Goal: Task Accomplishment & Management: Manage account settings

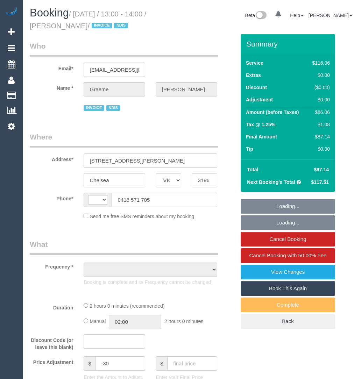
select select "VIC"
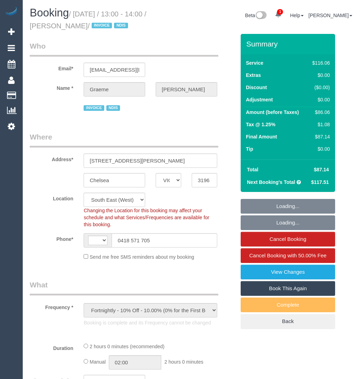
select select "object:779"
select select "string:AU"
select select "number:29"
select select "number:14"
select select "number:19"
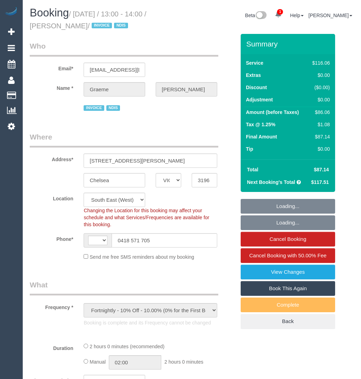
select select "number:25"
select select "number:35"
select select "number:12"
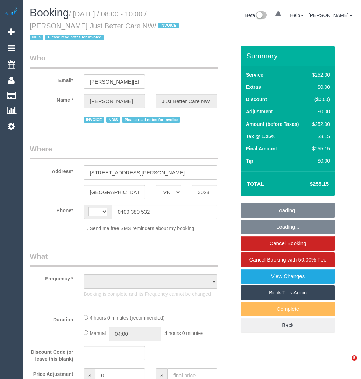
select select "VIC"
select select "string:AU"
select select "240"
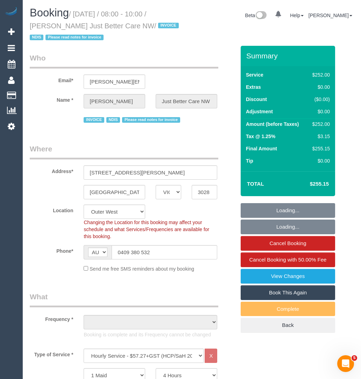
select select "object:779"
select select "number:28"
select select "number:14"
select select "number:19"
select select "number:22"
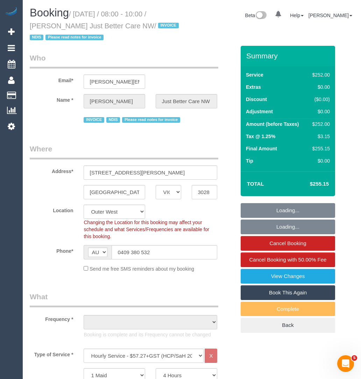
select select "number:35"
select select "object:1191"
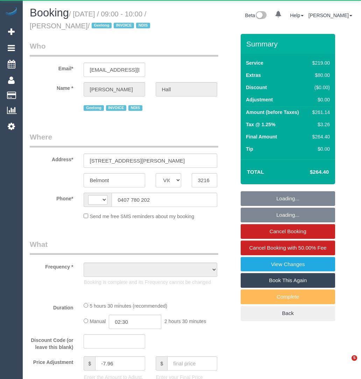
select select "VIC"
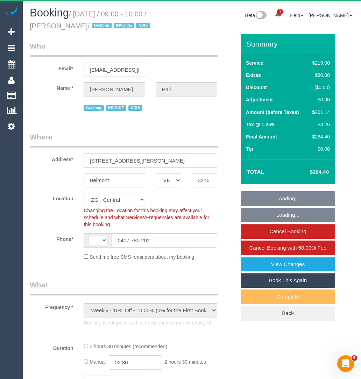
select select "object:431"
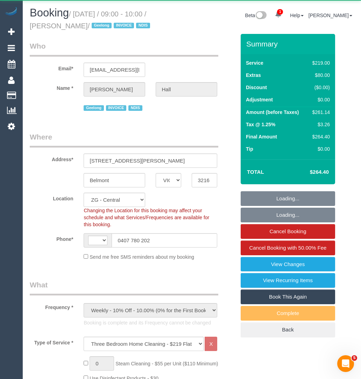
select select "string:AU"
select select "number:27"
select select "number:14"
select select "number:19"
select select "number:25"
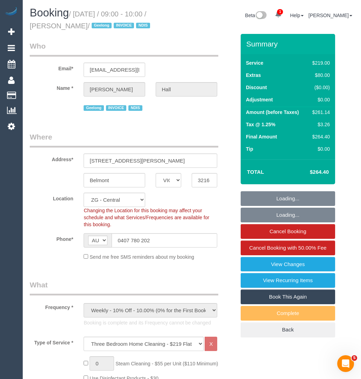
select select "number:35"
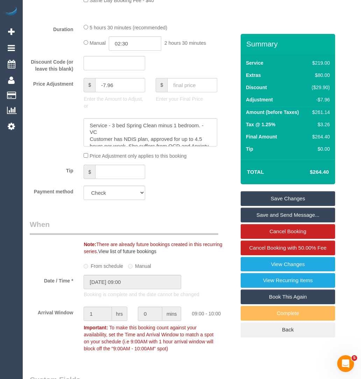
scroll to position [641, 0]
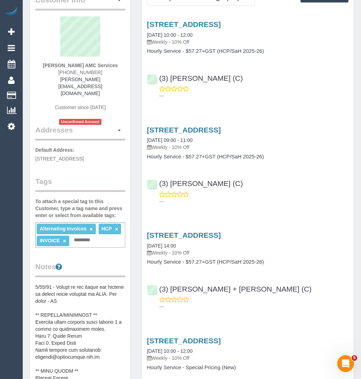
scroll to position [52, 0]
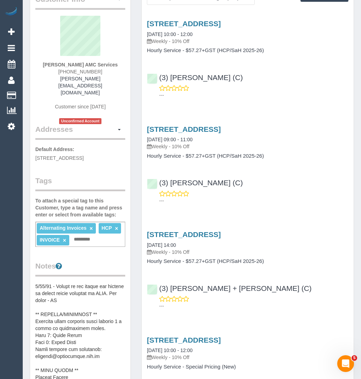
click at [112, 308] on pre at bounding box center [80, 353] width 90 height 140
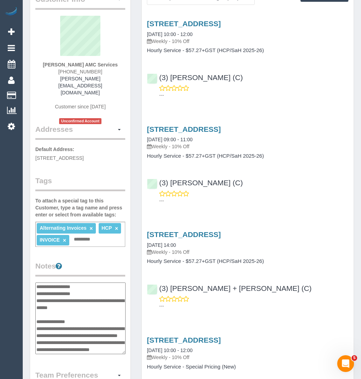
scroll to position [220, 0]
drag, startPoint x: 90, startPoint y: 275, endPoint x: 57, endPoint y: 274, distance: 33.3
click at [57, 283] on textarea at bounding box center [80, 319] width 90 height 72
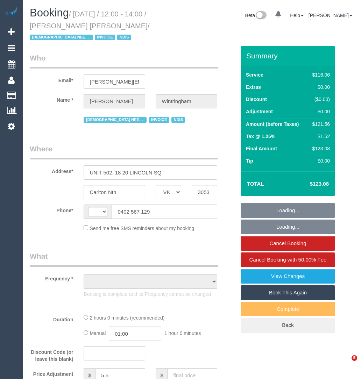
select select "VIC"
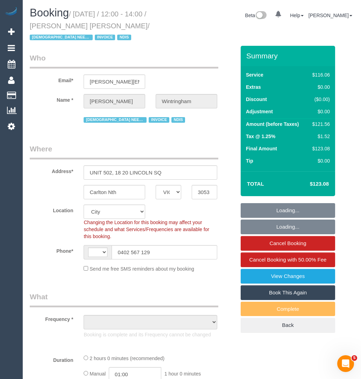
select select "string:AU"
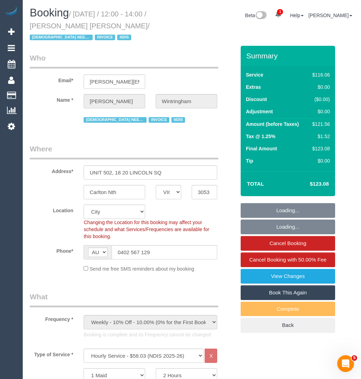
select select "object:1197"
select select "number:28"
select select "number:14"
select select "number:20"
select select "number:36"
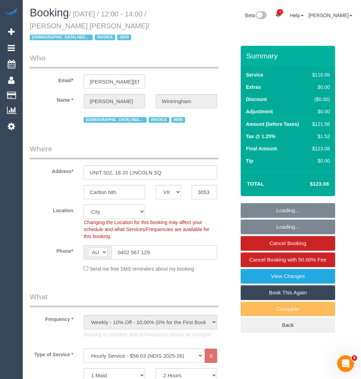
select select "number:34"
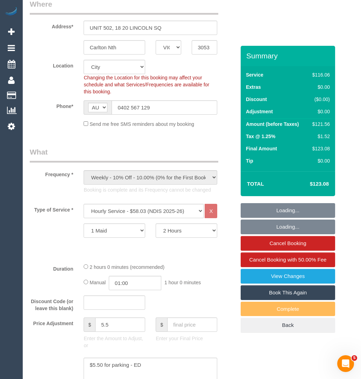
scroll to position [169, 0]
